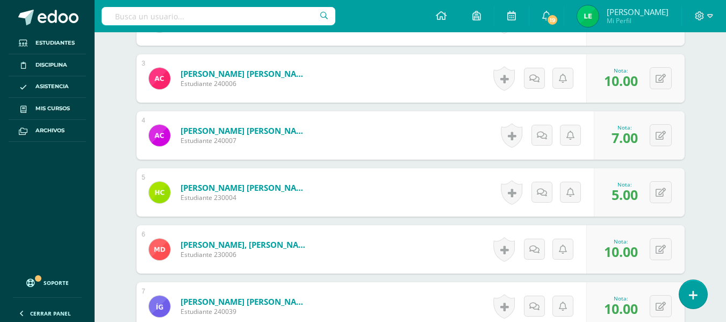
scroll to position [450, 0]
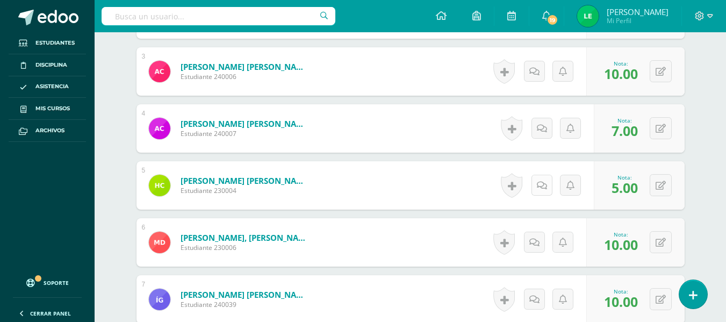
click at [532, 187] on div "Historial de actividad No hay historial para esta actividad Agregar Comentarios…" at bounding box center [545, 185] width 97 height 48
click at [540, 191] on link at bounding box center [545, 185] width 21 height 21
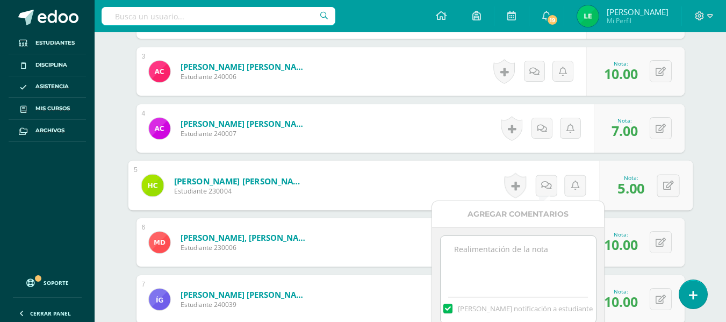
click at [532, 267] on textarea at bounding box center [517, 263] width 155 height 54
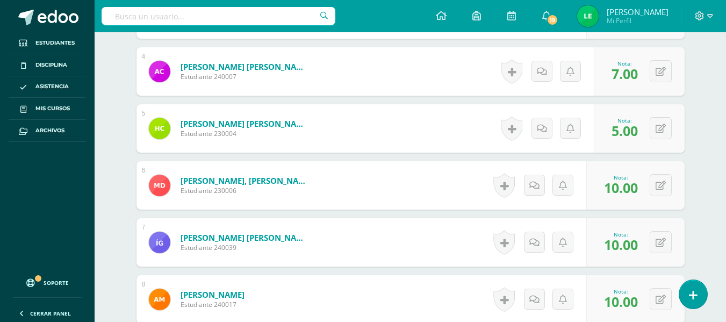
scroll to position [488, 0]
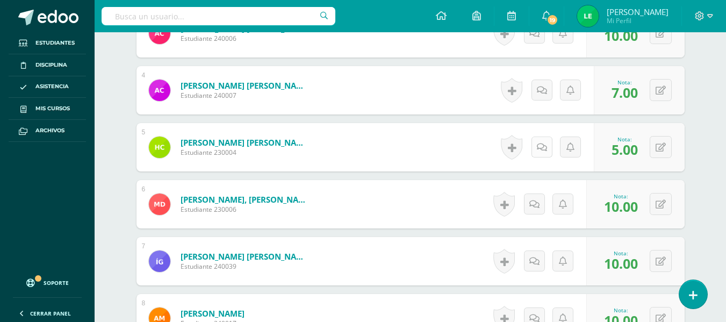
click at [534, 151] on link at bounding box center [541, 146] width 21 height 21
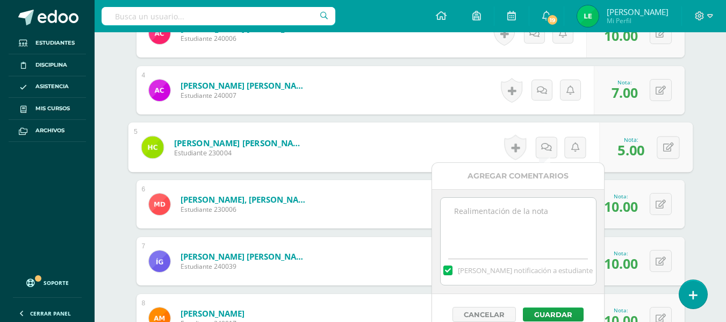
click at [481, 231] on textarea at bounding box center [517, 225] width 155 height 54
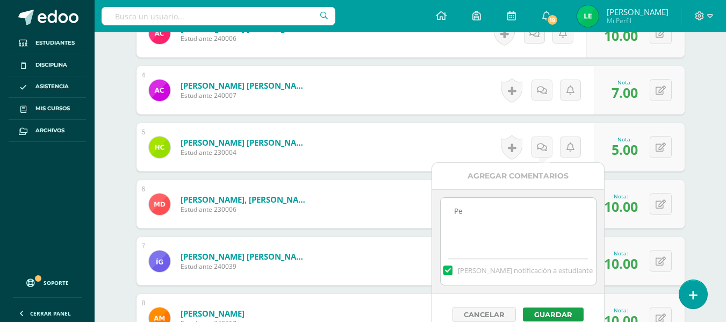
type textarea "P"
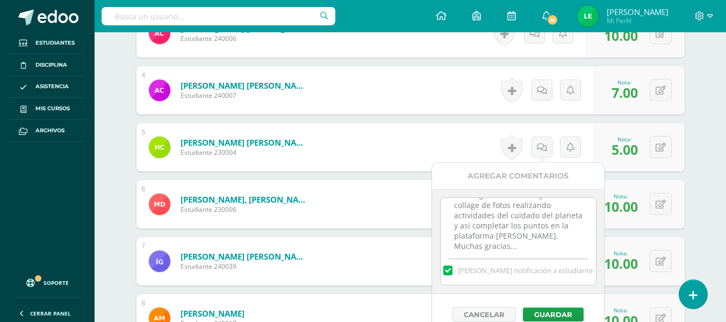
scroll to position [8, 0]
type textarea "Buen día! Pendiente de enviar las fotos del cuidado del planeta para realizar e…"
click at [539, 309] on button "Guardar" at bounding box center [553, 314] width 61 height 14
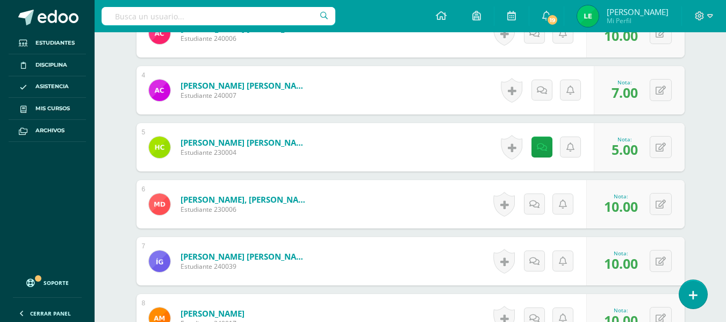
scroll to position [973, 0]
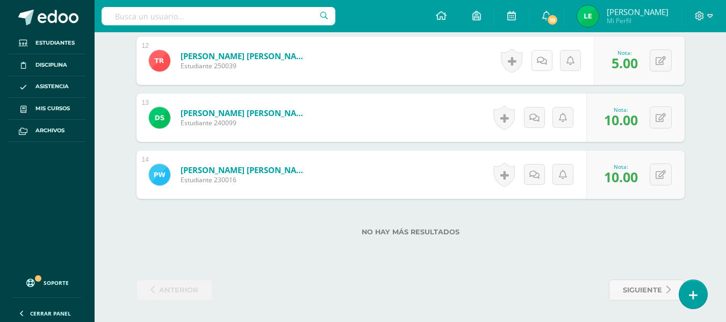
click at [536, 55] on link at bounding box center [541, 60] width 21 height 21
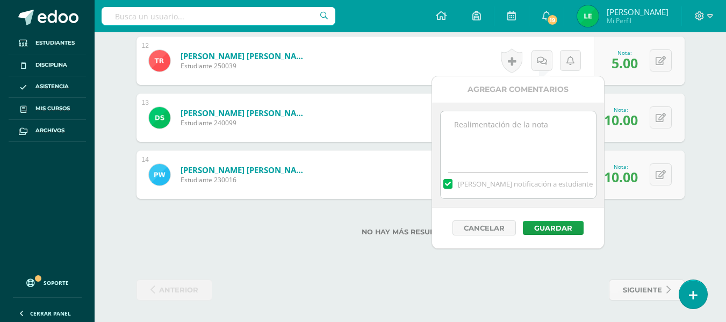
click at [503, 157] on textarea at bounding box center [517, 138] width 155 height 54
paste textarea "Buen día! Pendiente de enviar las fotos del cuidado del planeta para realizar e…"
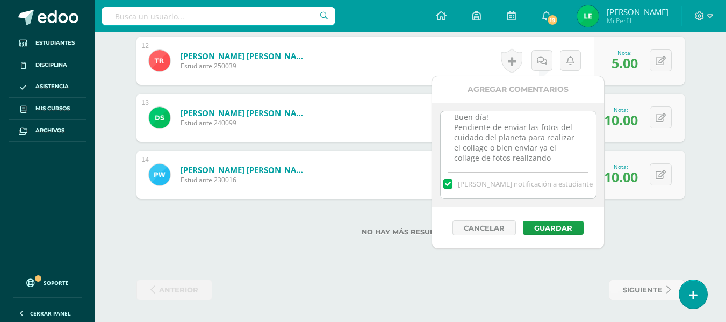
scroll to position [1, 0]
type textarea "Buen día! Pendiente de enviar las fotos del cuidado del planeta para realizar e…"
click at [551, 225] on button "Guardar" at bounding box center [553, 228] width 61 height 14
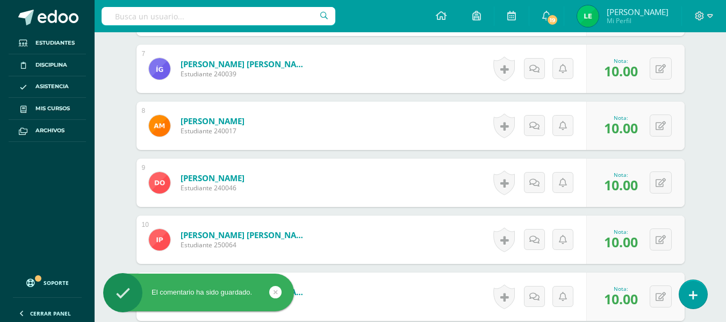
scroll to position [973, 0]
